Goal: Navigation & Orientation: Find specific page/section

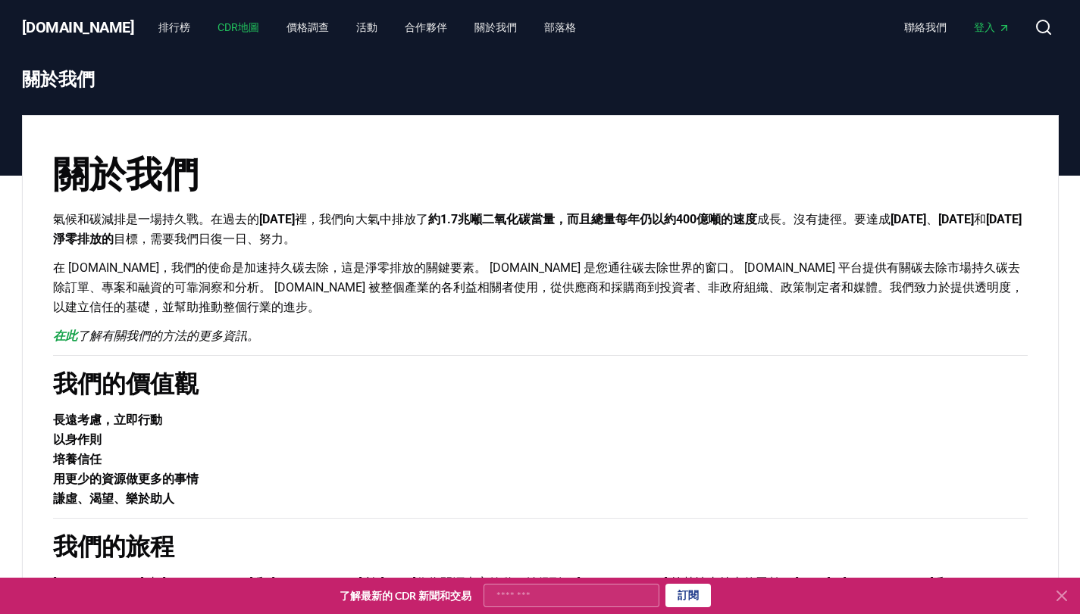
click at [217, 27] on font "CDR地圖" at bounding box center [238, 27] width 42 height 12
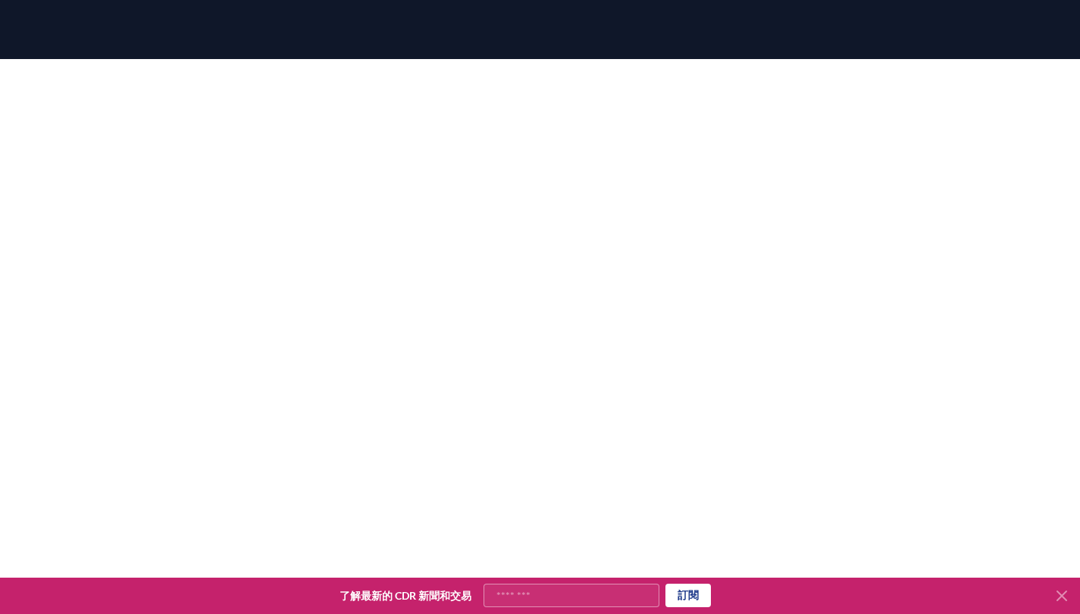
scroll to position [445, 0]
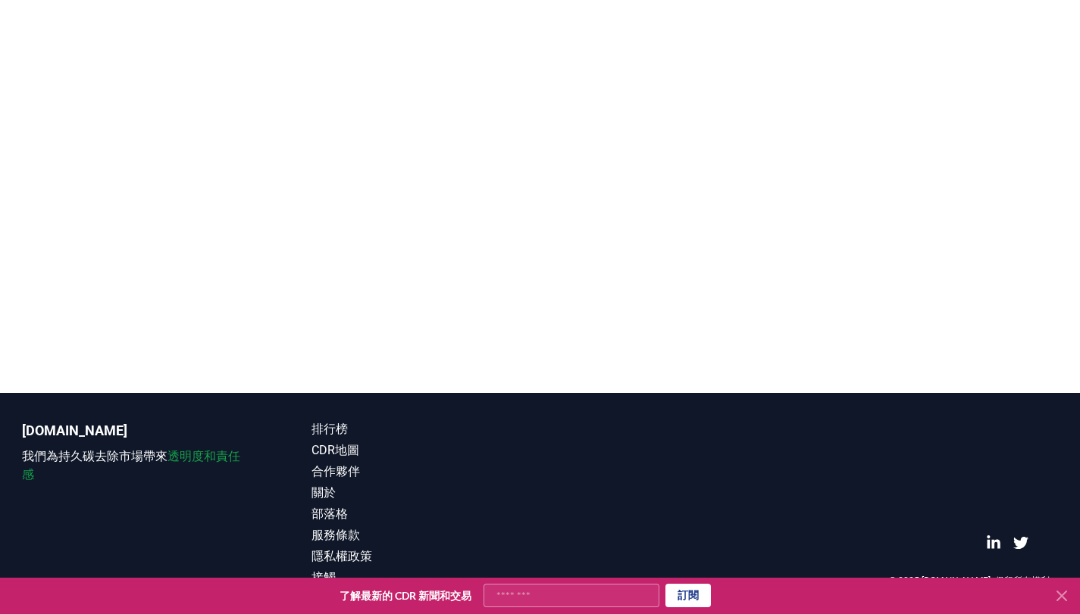
click at [638, 379] on div at bounding box center [540, 86] width 1080 height 614
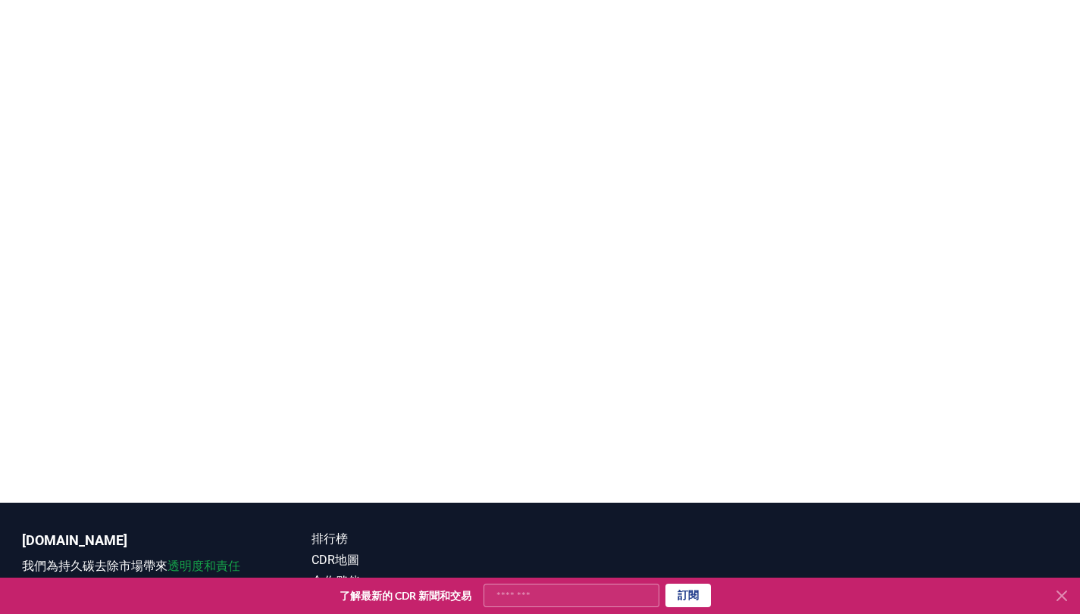
scroll to position [342, 0]
